Goal: Task Accomplishment & Management: Manage account settings

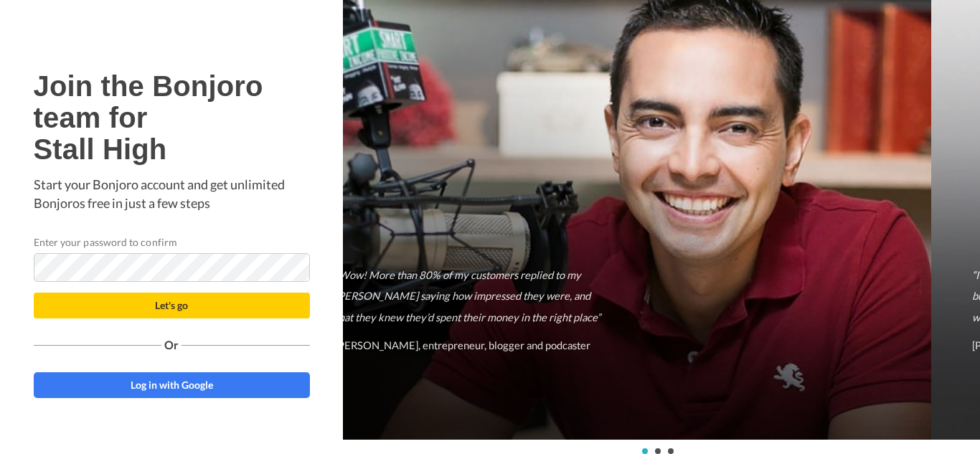
click at [34, 293] on button "Let's go" at bounding box center [172, 306] width 276 height 26
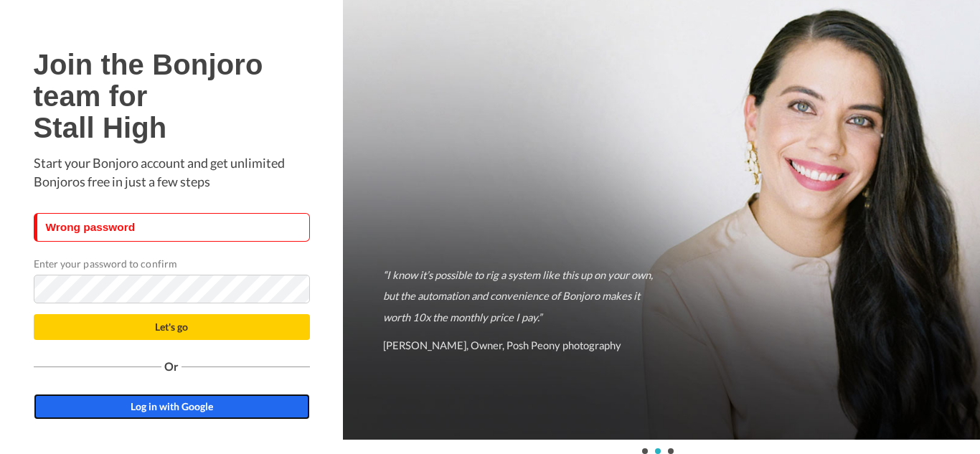
click at [171, 403] on span "Log in with Google" at bounding box center [172, 406] width 82 height 12
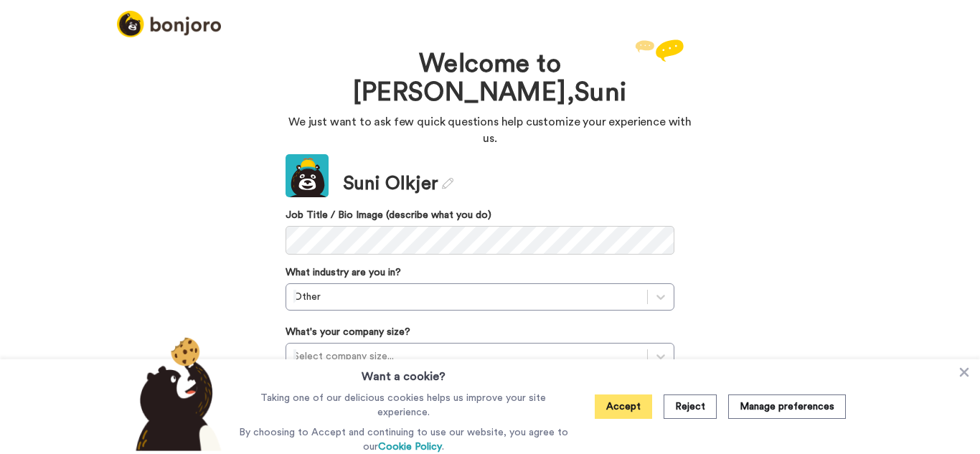
click at [629, 402] on button "Accept" at bounding box center [623, 407] width 57 height 24
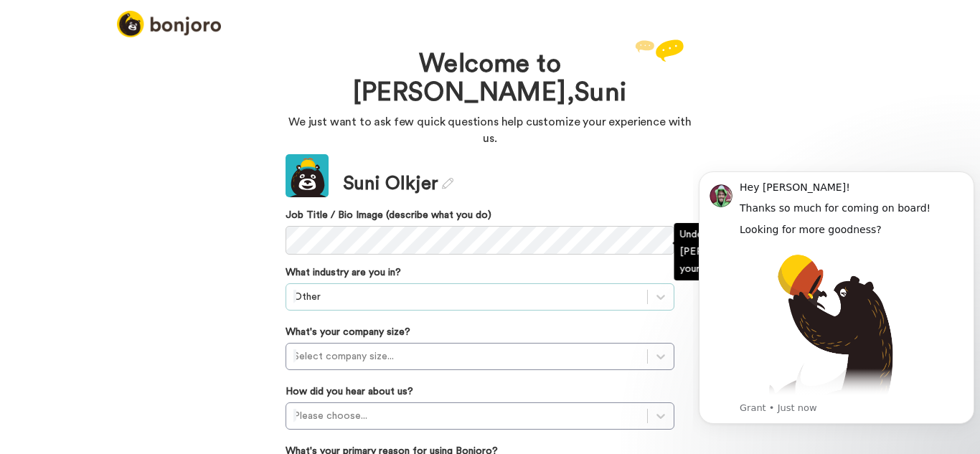
click at [372, 283] on div "Other" at bounding box center [480, 296] width 389 height 27
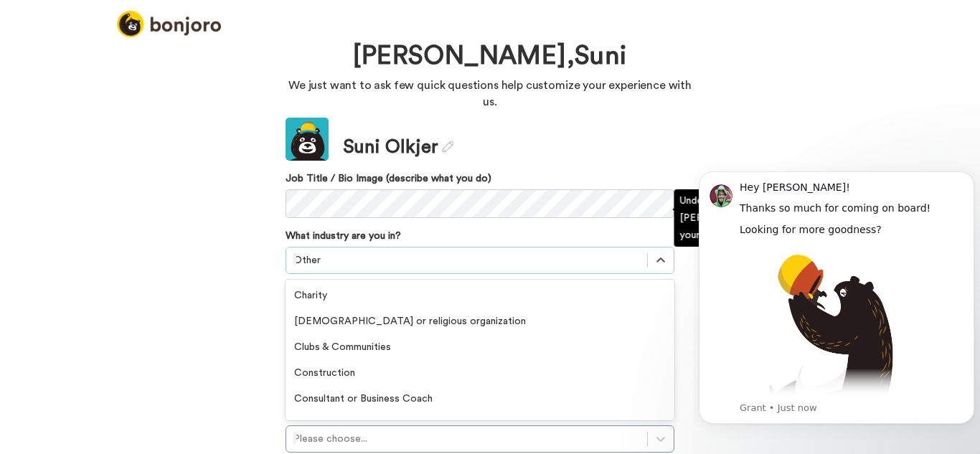
scroll to position [38, 0]
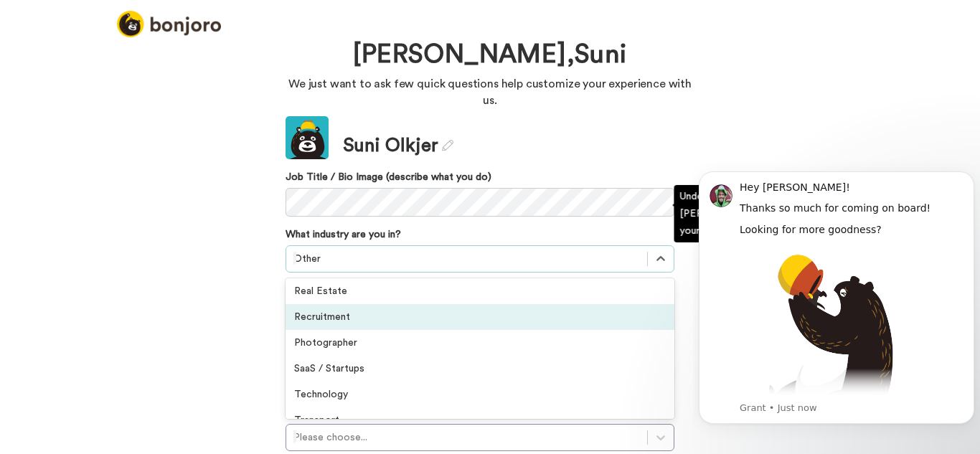
click at [388, 304] on div "Recruitment" at bounding box center [480, 317] width 389 height 26
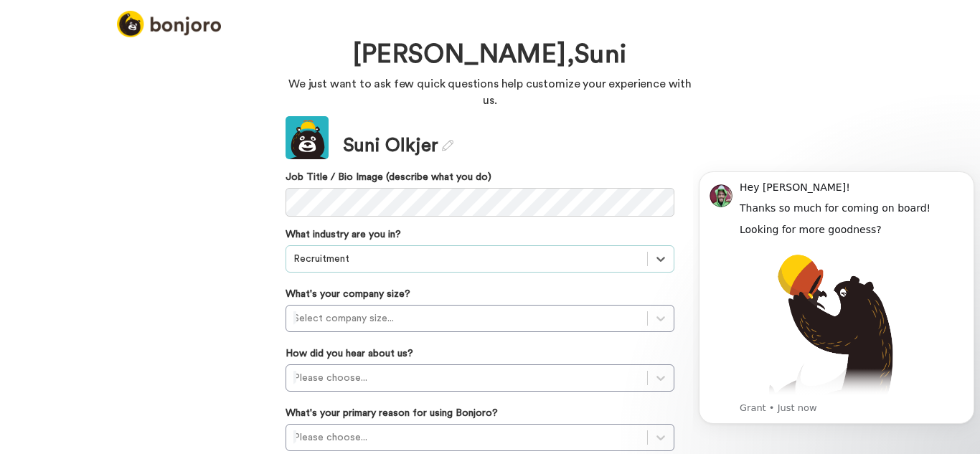
click at [413, 250] on div at bounding box center [466, 258] width 346 height 17
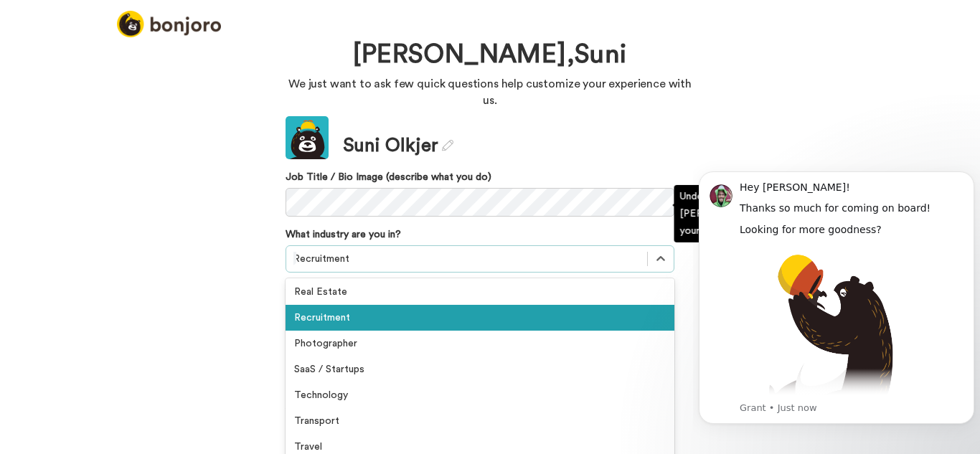
scroll to position [333, 0]
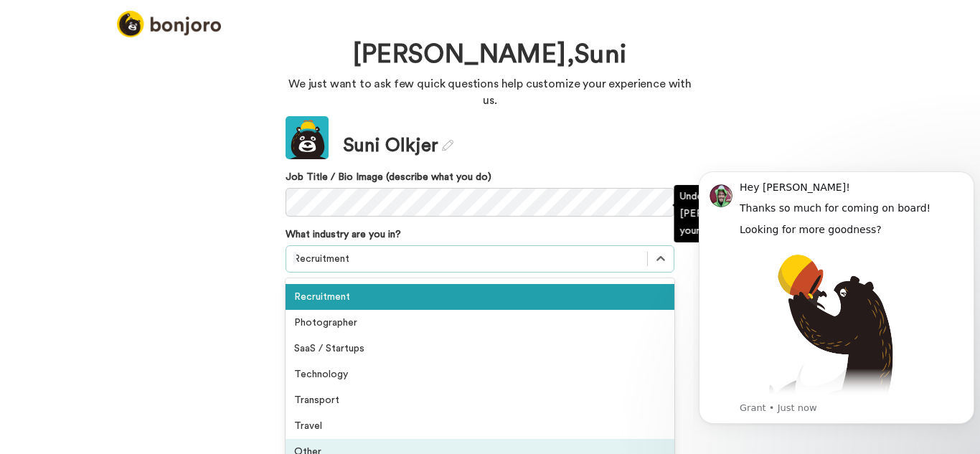
click at [379, 439] on div "Other" at bounding box center [480, 452] width 389 height 26
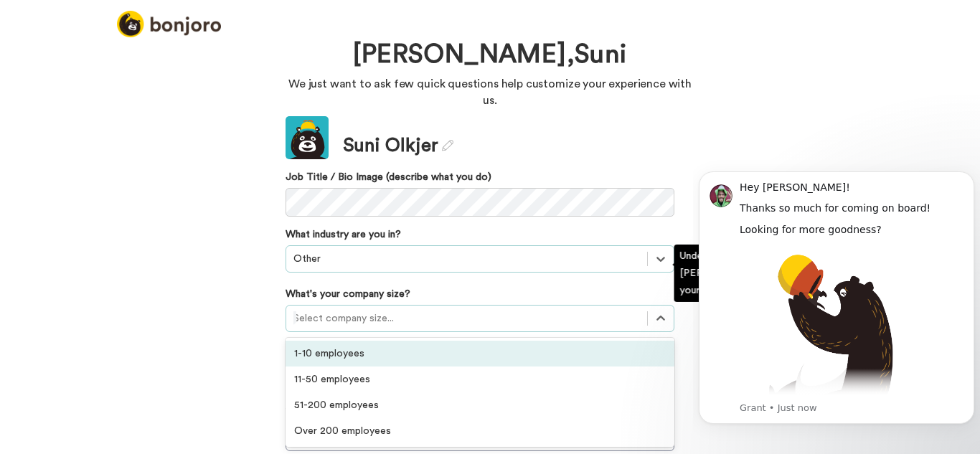
click at [323, 310] on div at bounding box center [466, 318] width 346 height 17
click at [329, 341] on div "1-10 employees" at bounding box center [480, 354] width 389 height 26
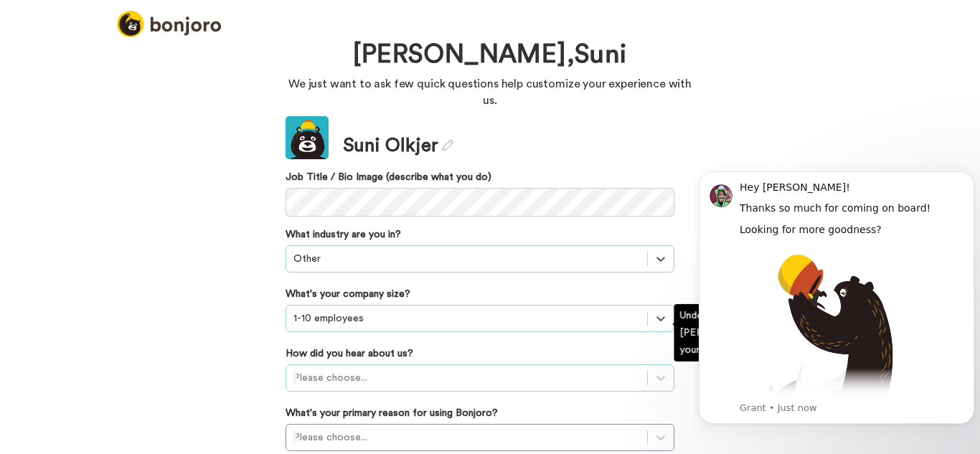
scroll to position [151, 0]
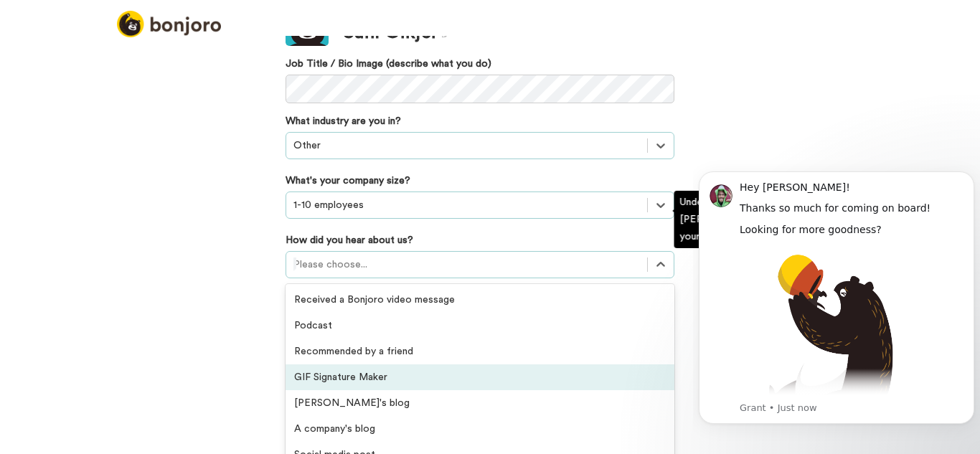
click at [331, 278] on div "option GIF Signature Maker focused, 4 of 20. 20 results available. Use Up and D…" at bounding box center [480, 264] width 389 height 27
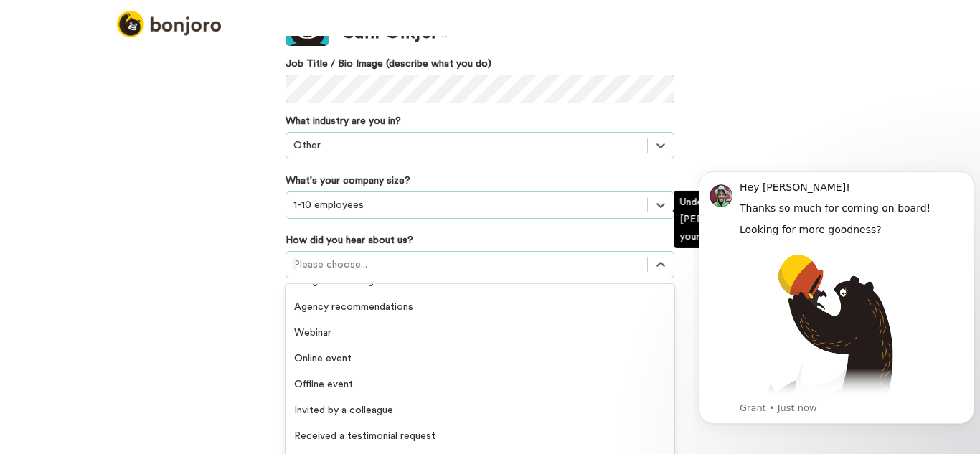
scroll to position [307, 0]
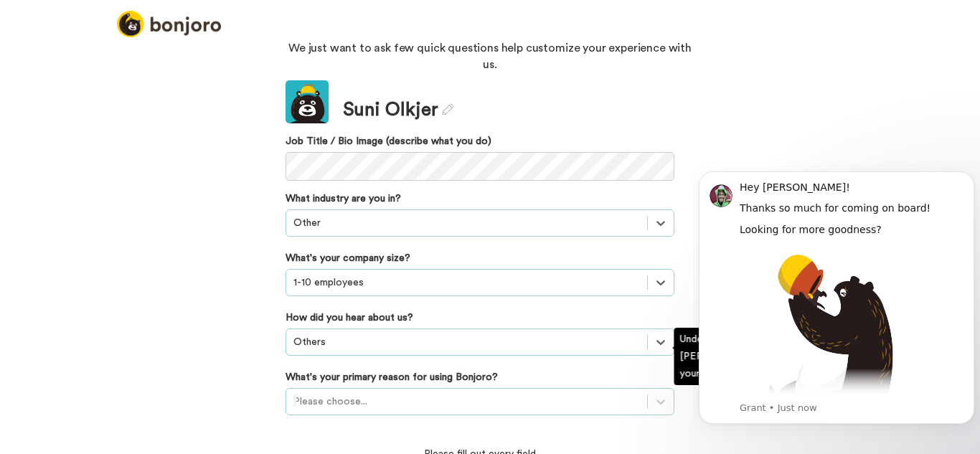
scroll to position [156, 0]
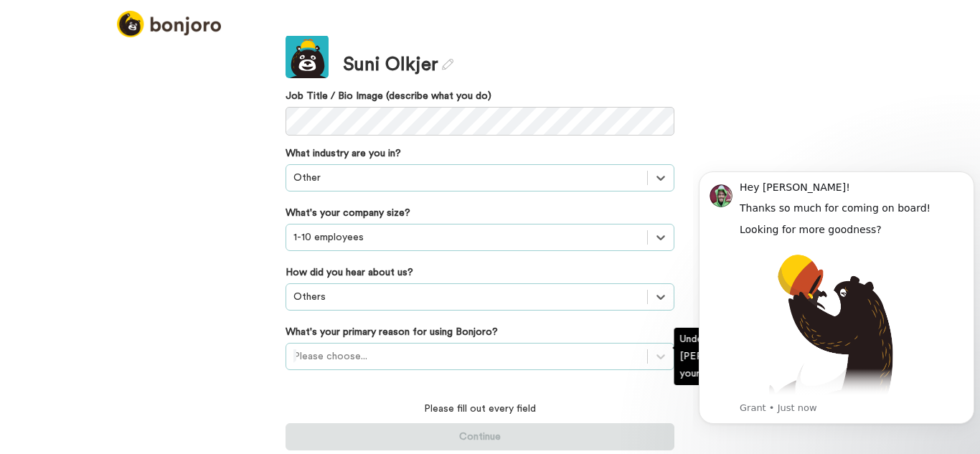
click at [311, 350] on div "Please choose..." at bounding box center [480, 356] width 389 height 27
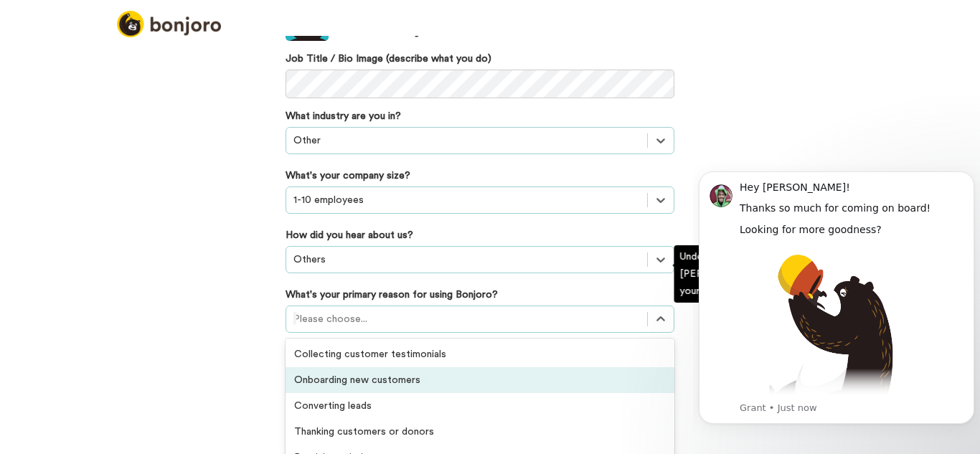
click at [412, 367] on div "Onboarding new customers" at bounding box center [480, 380] width 389 height 26
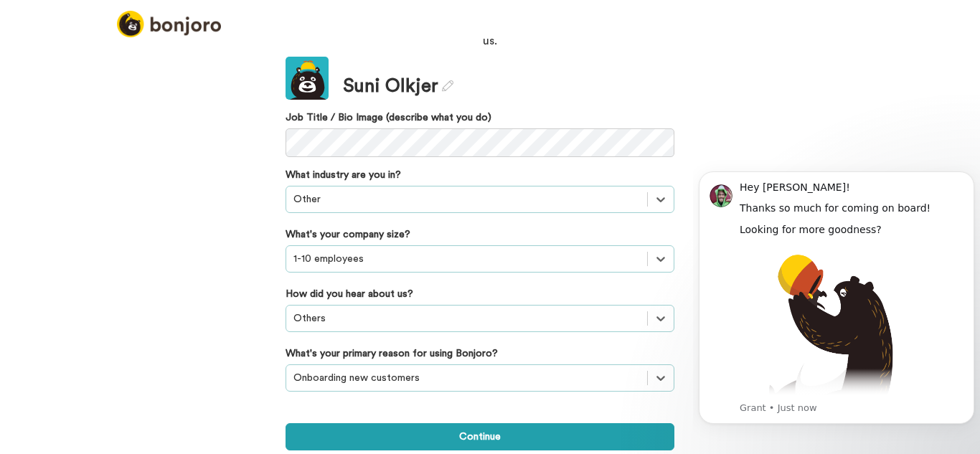
scroll to position [52, 0]
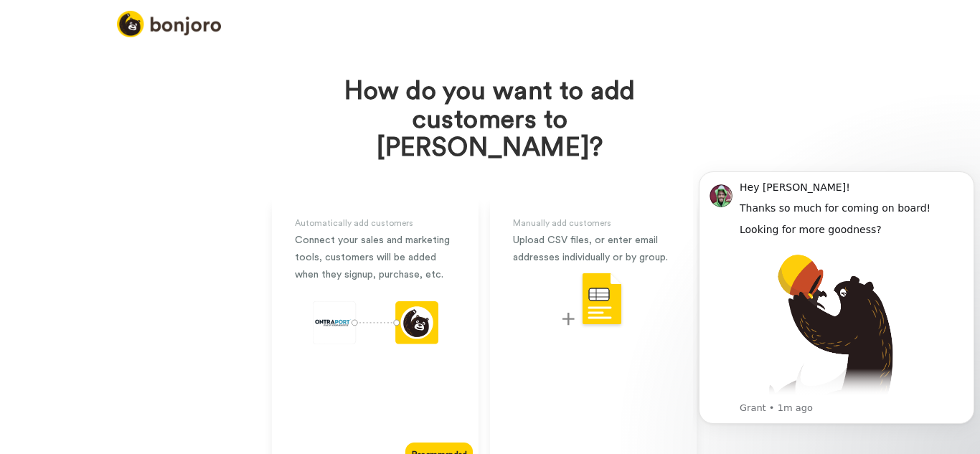
click at [930, 124] on div "How do you want to add customers to Bonjoro? Automatically add customers Connec…" at bounding box center [490, 245] width 980 height 418
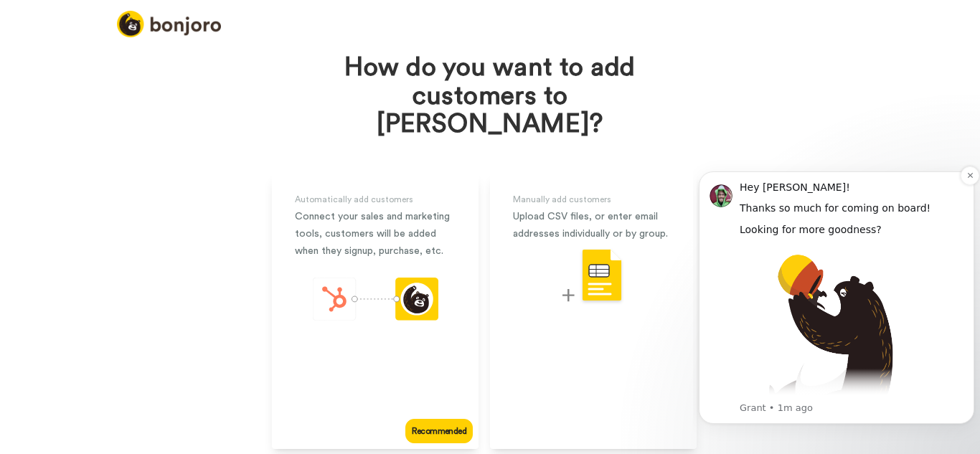
scroll to position [88, 0]
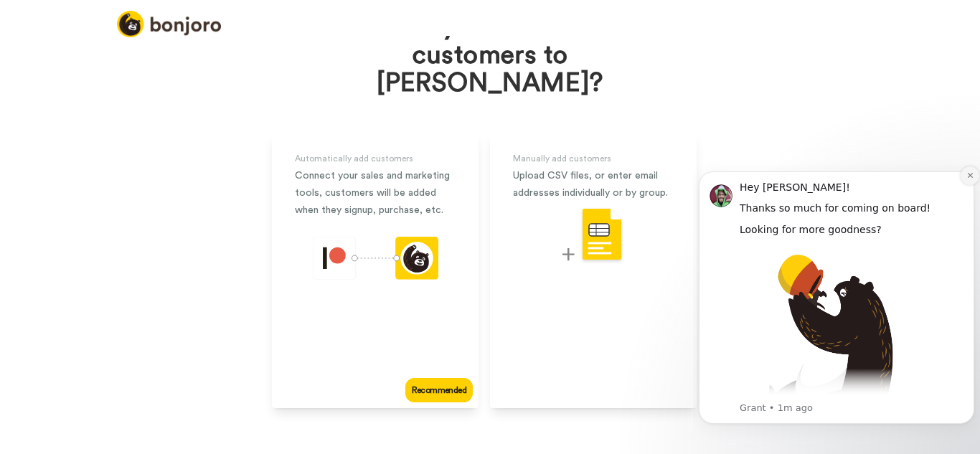
click at [966, 176] on icon "Dismiss notification" at bounding box center [970, 175] width 8 height 8
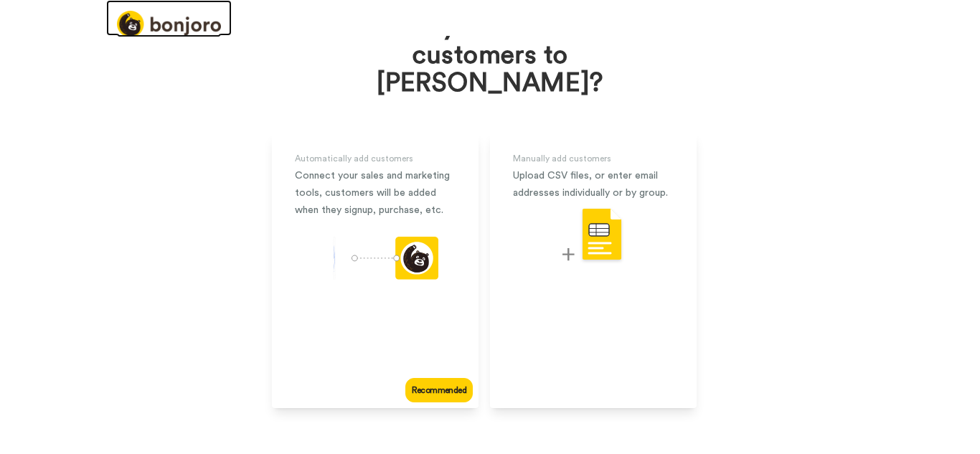
click at [158, 22] on img at bounding box center [169, 24] width 104 height 27
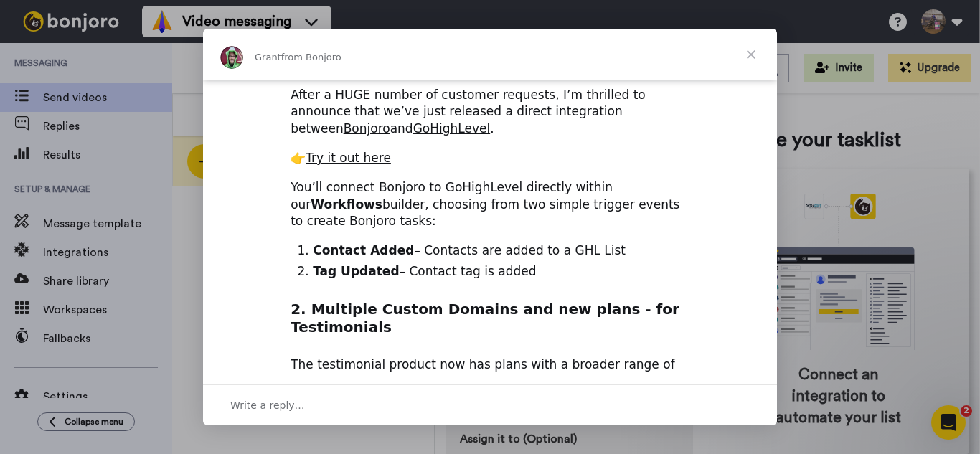
scroll to position [164, 0]
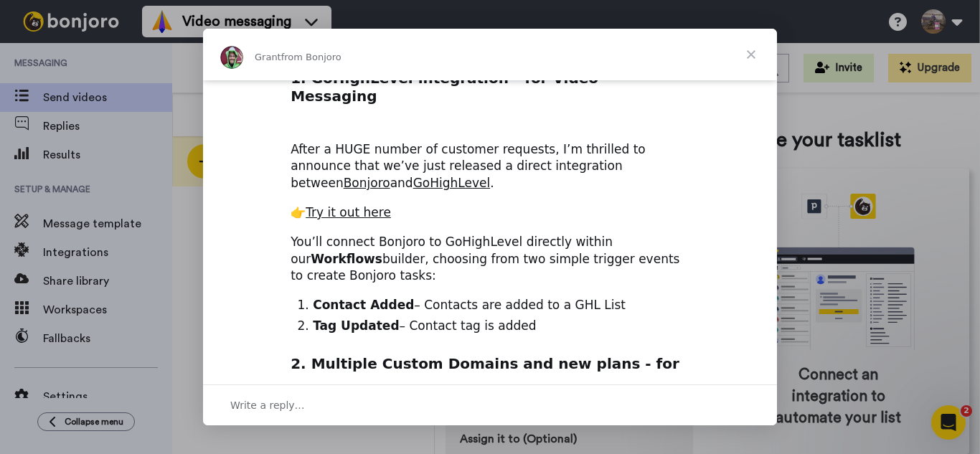
click at [750, 58] on span "Close" at bounding box center [751, 55] width 52 height 52
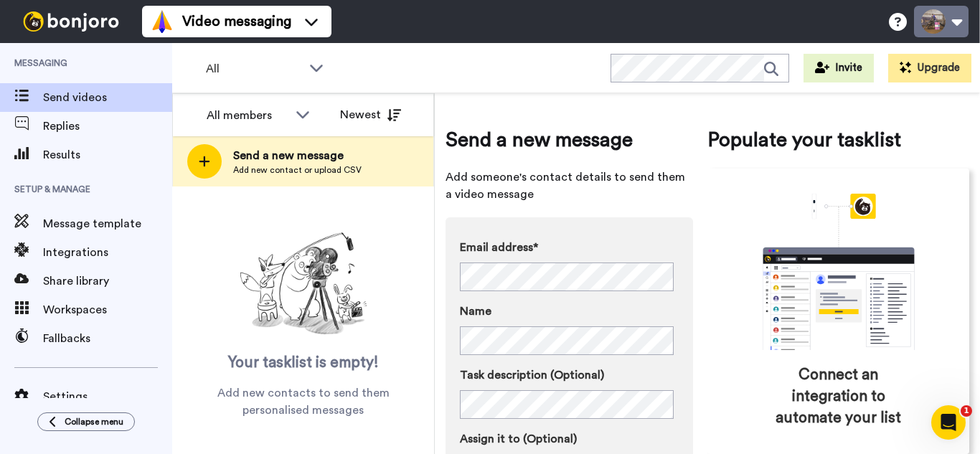
click at [936, 22] on button at bounding box center [941, 22] width 55 height 32
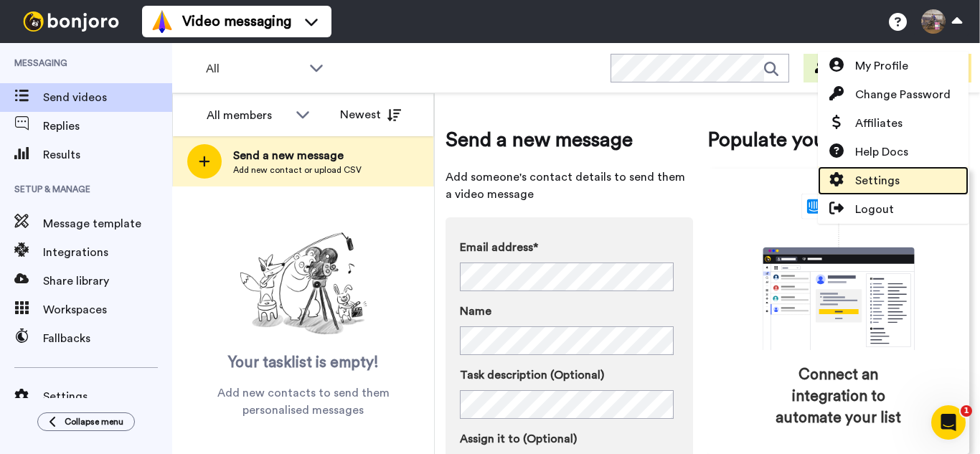
click at [874, 181] on span "Settings" at bounding box center [877, 180] width 44 height 17
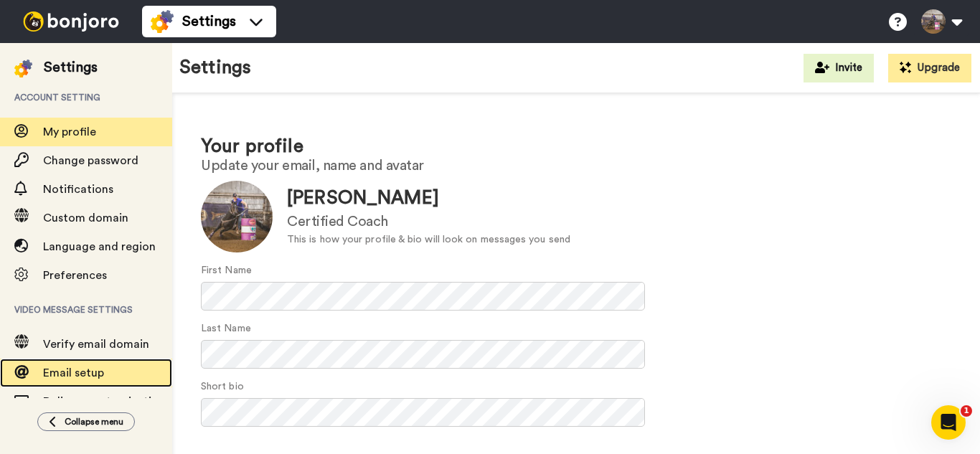
click at [78, 371] on span "Email setup" at bounding box center [73, 372] width 61 height 11
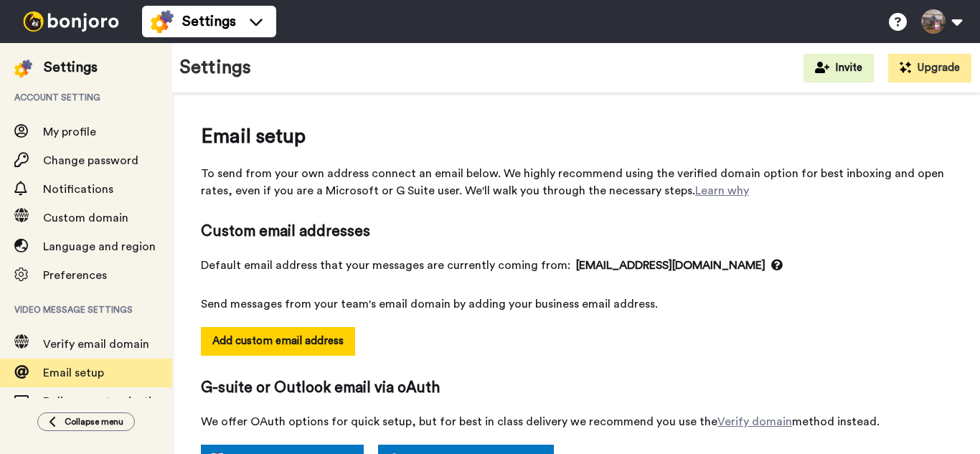
select select "155921"
select select "153352"
select select "141830"
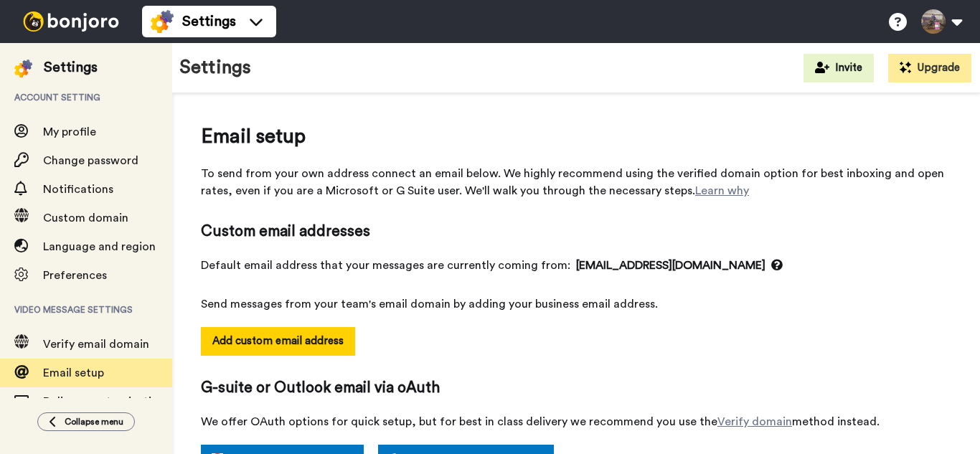
select select "163907"
select select "163513"
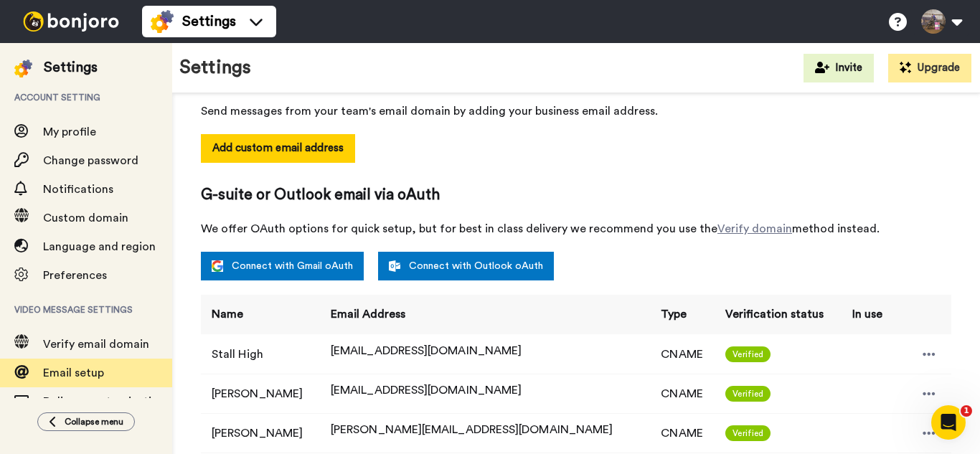
scroll to position [179, 0]
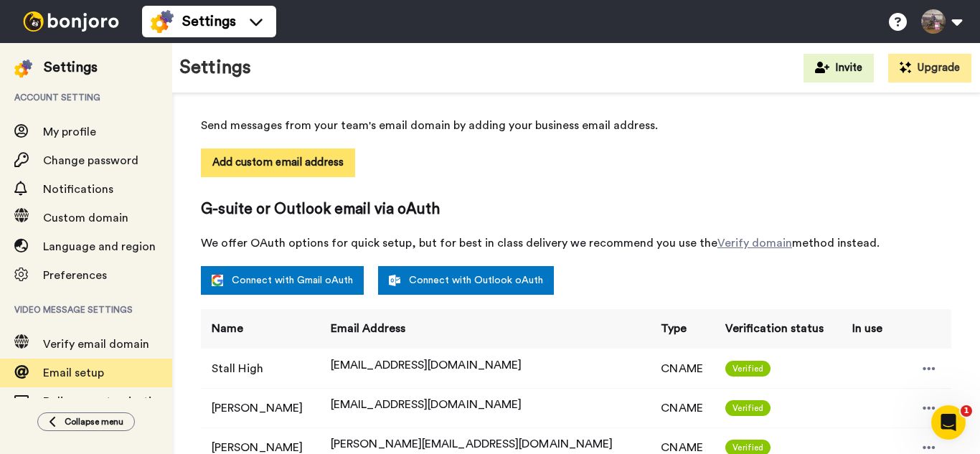
click at [242, 161] on button "Add custom email address" at bounding box center [278, 162] width 154 height 29
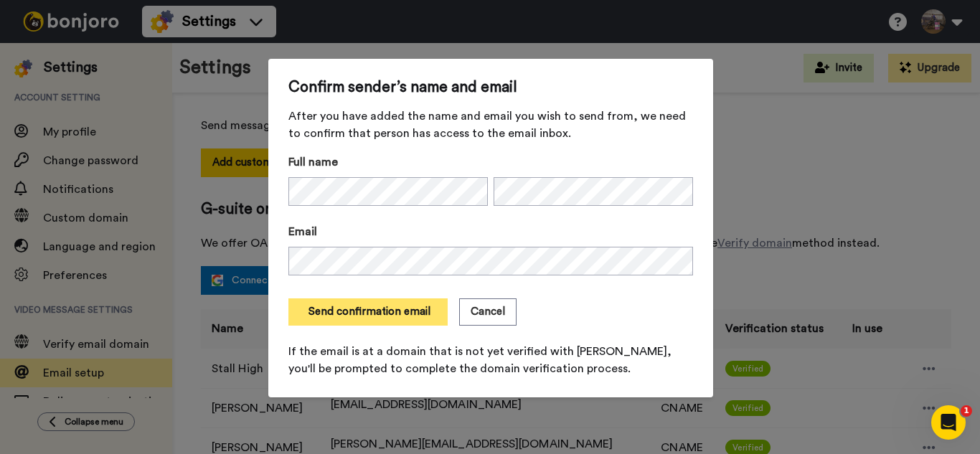
click at [366, 309] on button "Send confirmation email" at bounding box center [367, 311] width 159 height 27
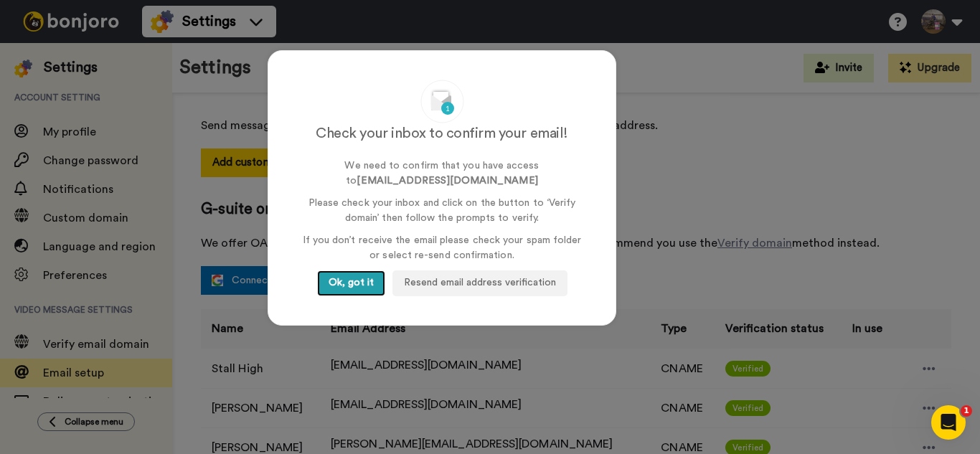
click at [358, 286] on button "Ok, got it" at bounding box center [351, 283] width 68 height 26
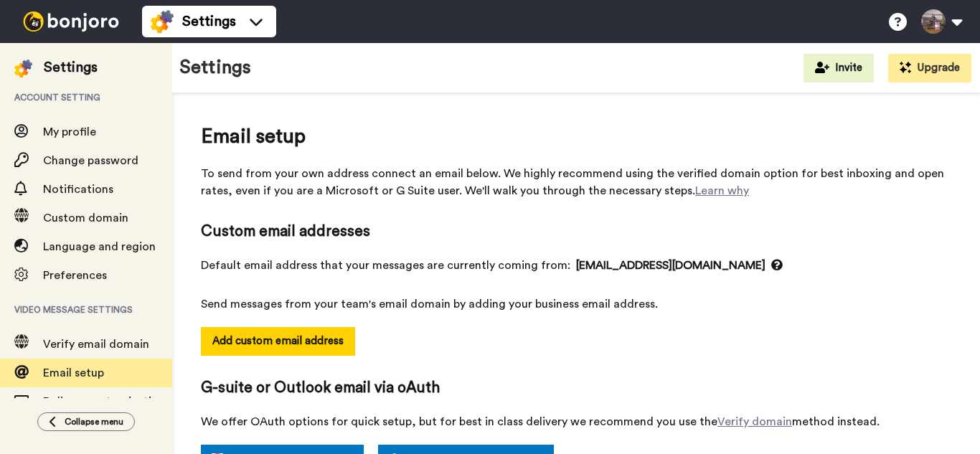
select select "155921"
select select "153352"
select select "141830"
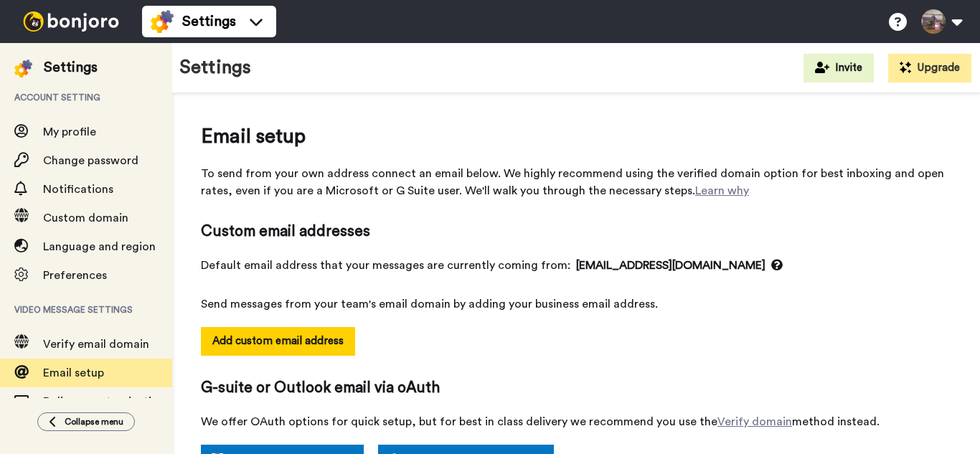
select select "163908"
select select "163907"
select select "163513"
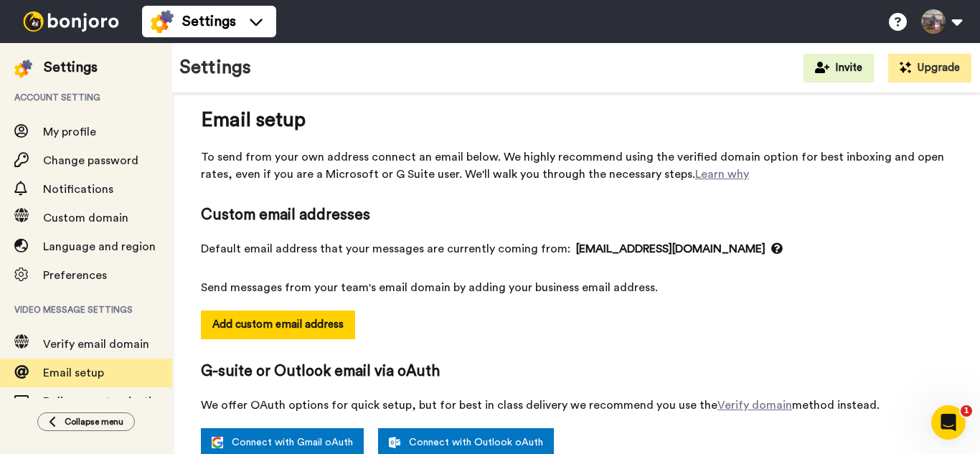
scroll to position [3, 0]
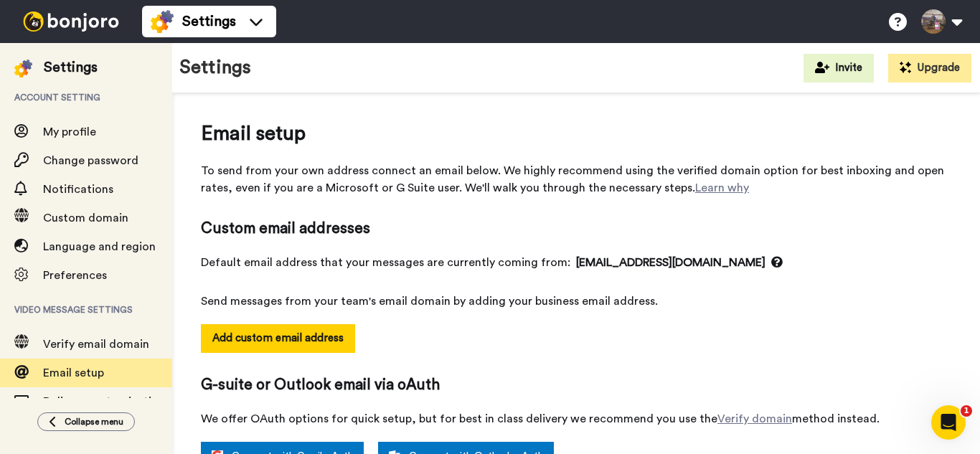
click at [39, 19] on img at bounding box center [71, 21] width 108 height 20
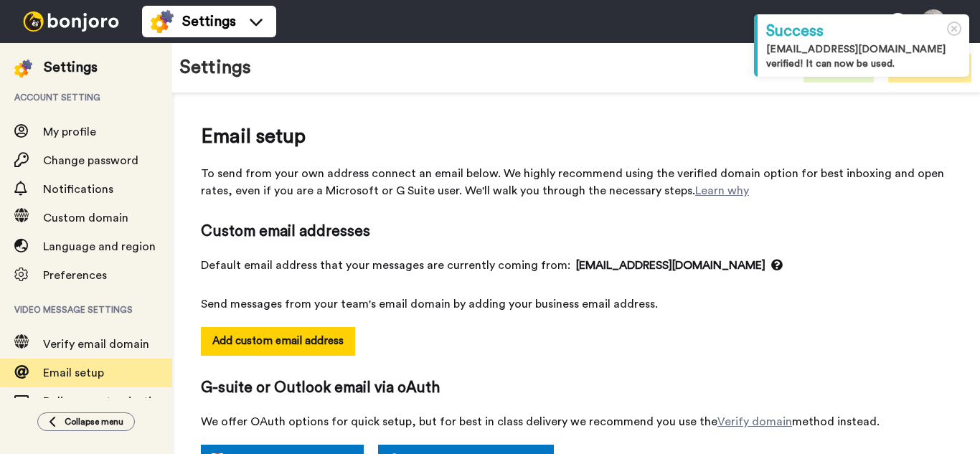
select select "155921"
select select "153352"
select select "141830"
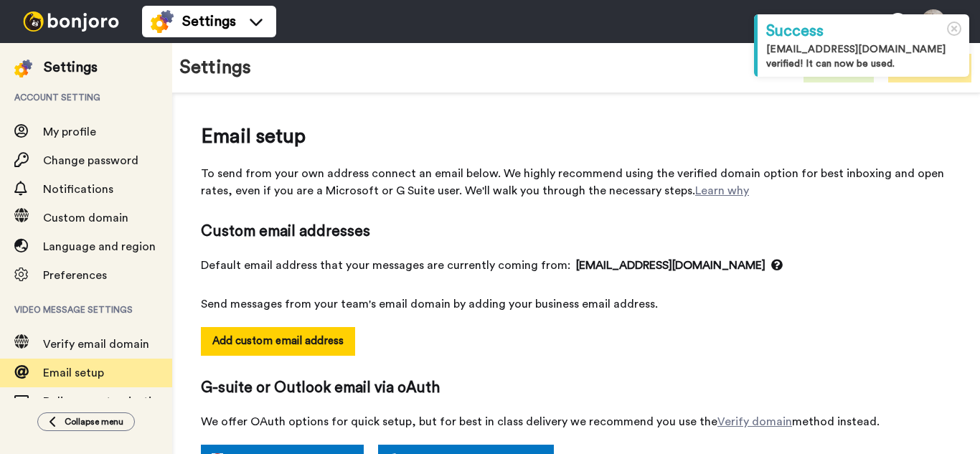
select select "163908"
select select "163907"
select select "163513"
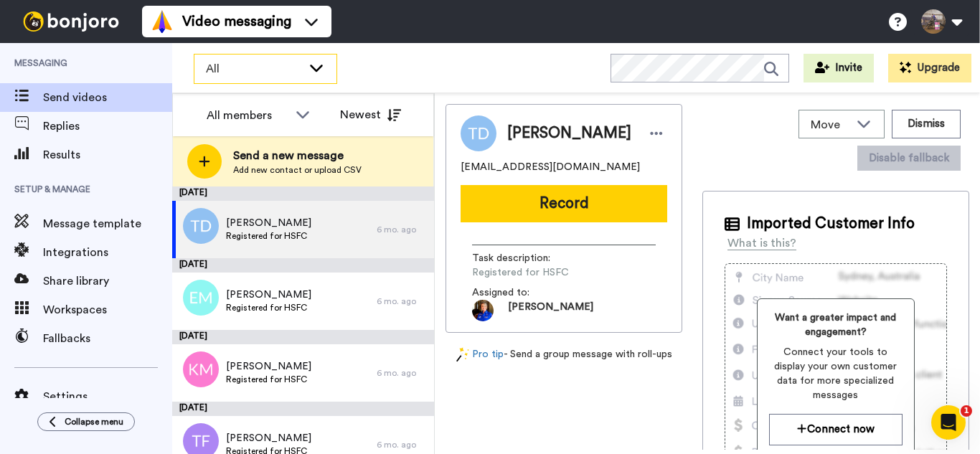
click at [210, 65] on span "All" at bounding box center [254, 68] width 96 height 17
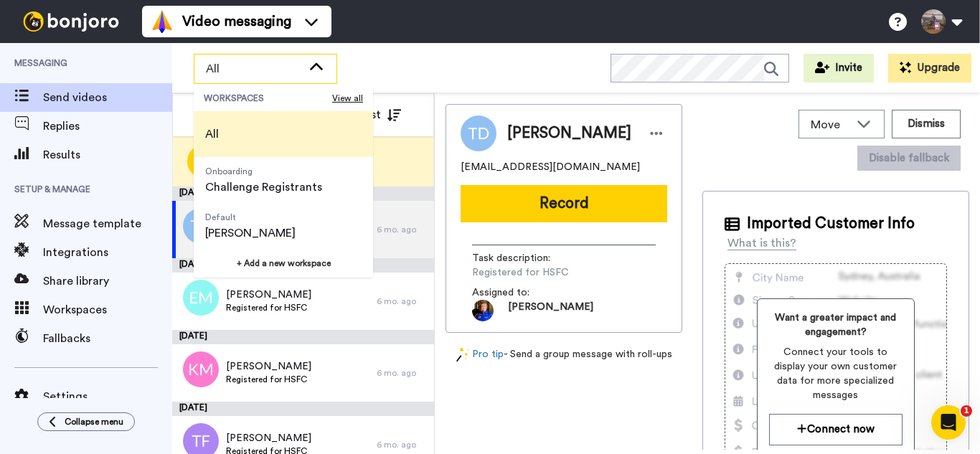
click at [211, 138] on span "All" at bounding box center [212, 134] width 14 height 17
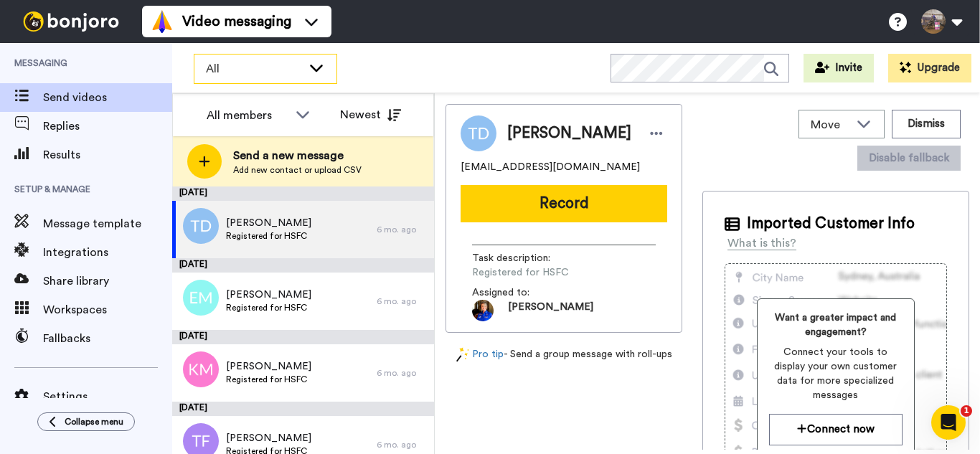
click at [311, 65] on icon at bounding box center [316, 68] width 13 height 7
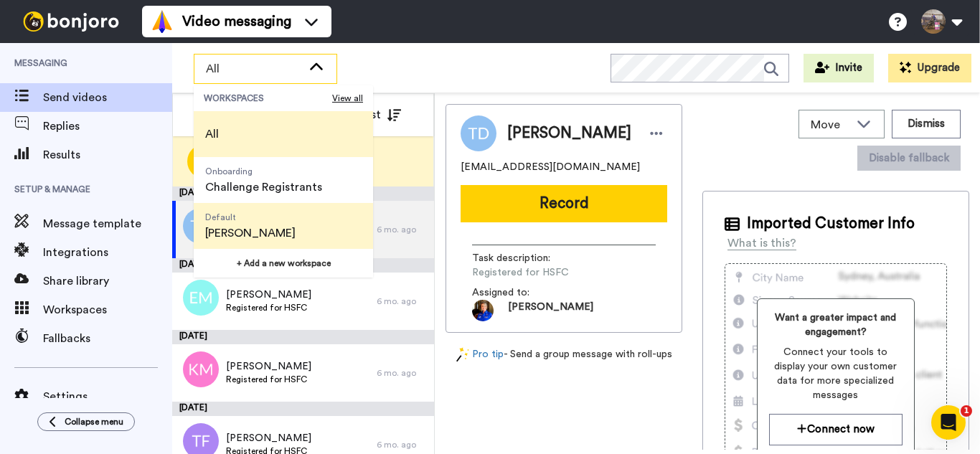
click at [265, 225] on span "Default Suni Olkjer" at bounding box center [250, 226] width 113 height 46
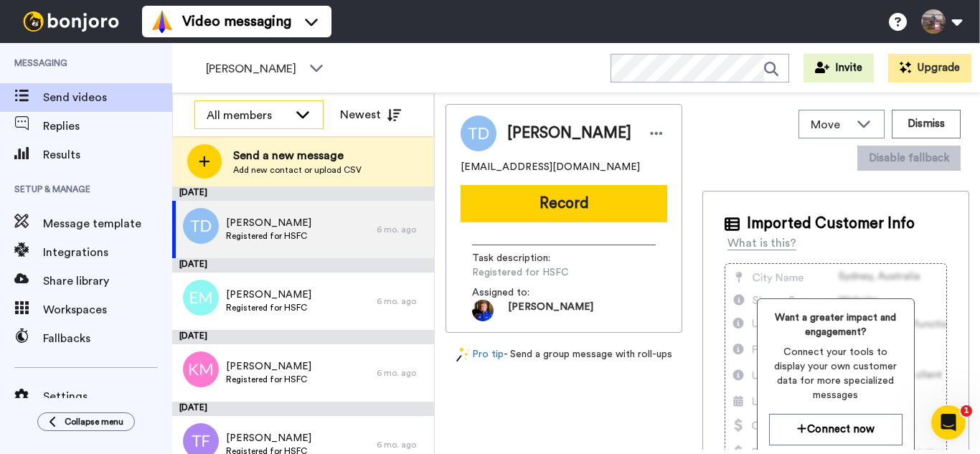
click at [285, 113] on div "All members" at bounding box center [248, 115] width 82 height 17
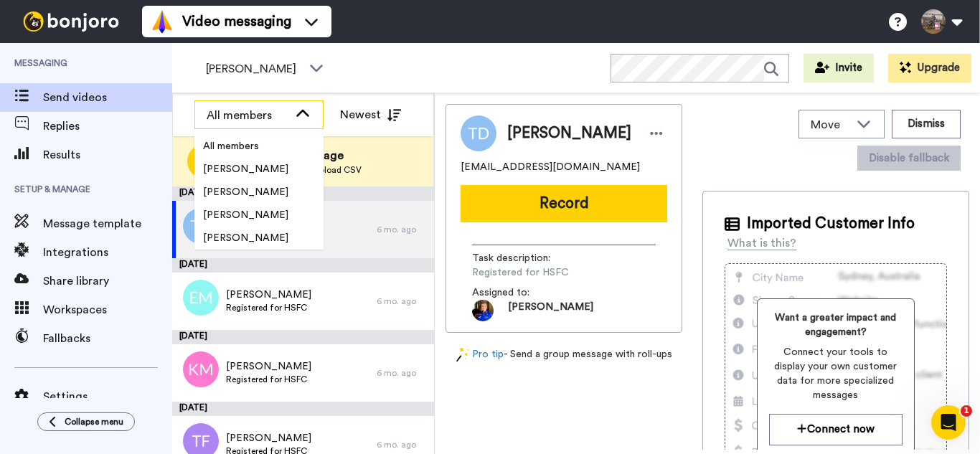
click at [285, 113] on div "All members" at bounding box center [248, 115] width 82 height 17
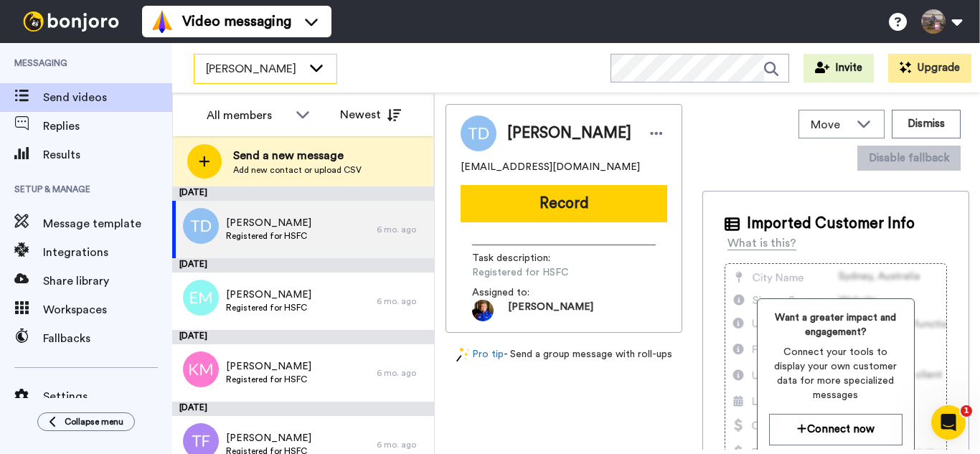
click at [317, 63] on icon at bounding box center [316, 67] width 17 height 14
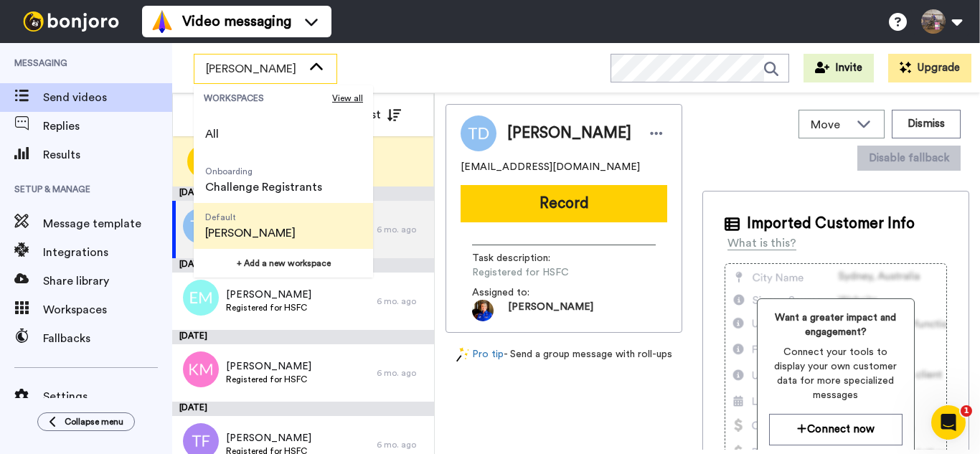
click at [386, 62] on div "Suni Olkjer WORKSPACES View all All Onboarding Challenge Registrants Default Su…" at bounding box center [576, 68] width 808 height 50
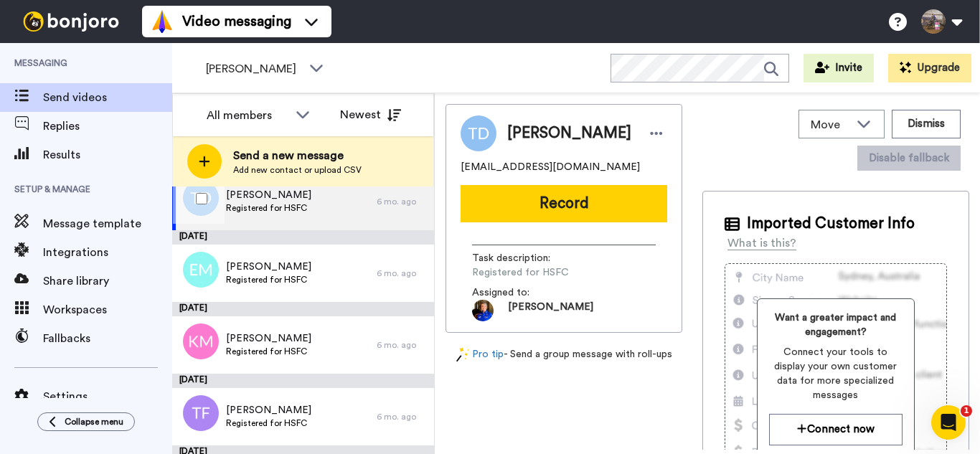
scroll to position [31, 0]
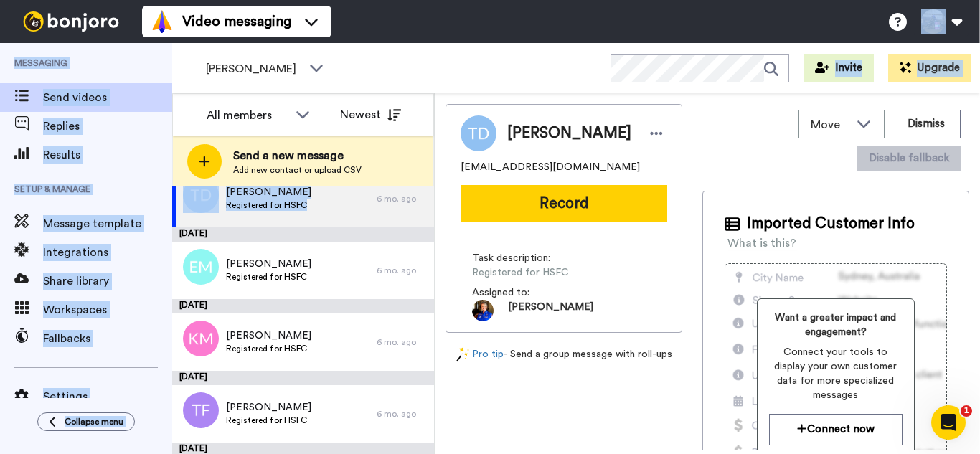
drag, startPoint x: 378, startPoint y: 87, endPoint x: 406, endPoint y: -20, distance: 110.5
click at [406, 0] on html "Video messaging Switch to Video messaging Testimonials Try me for free! Setting…" at bounding box center [490, 227] width 980 height 454
click at [420, 67] on div "Suni Olkjer WORKSPACES View all All Onboarding Challenge Registrants Default Su…" at bounding box center [576, 68] width 808 height 50
